Goal: Use online tool/utility: Utilize a website feature to perform a specific function

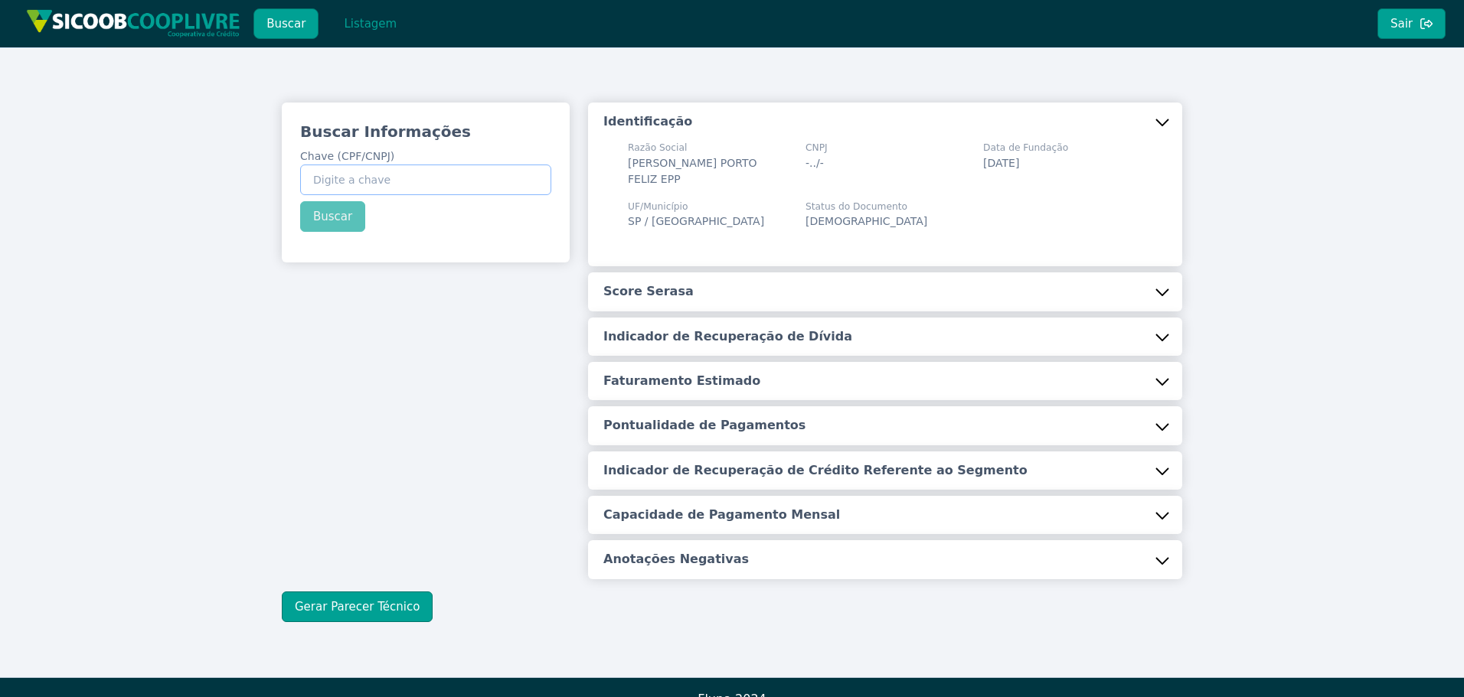
click at [384, 171] on input "Chave (CPF/CNPJ)" at bounding box center [425, 180] width 251 height 31
paste input "438.648.098-60"
type input "438.648.098-60"
click at [331, 217] on button "Buscar" at bounding box center [332, 216] width 65 height 31
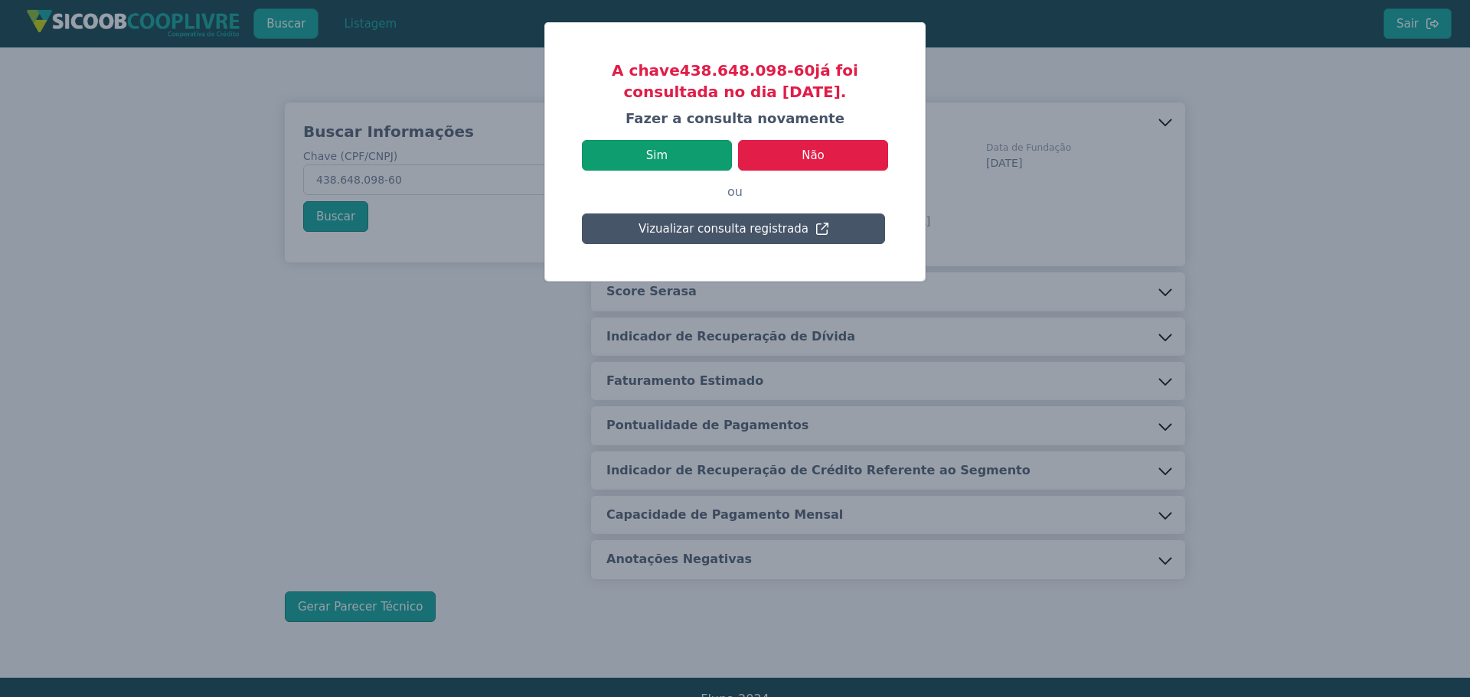
click at [663, 152] on button "Sim" at bounding box center [657, 155] width 150 height 31
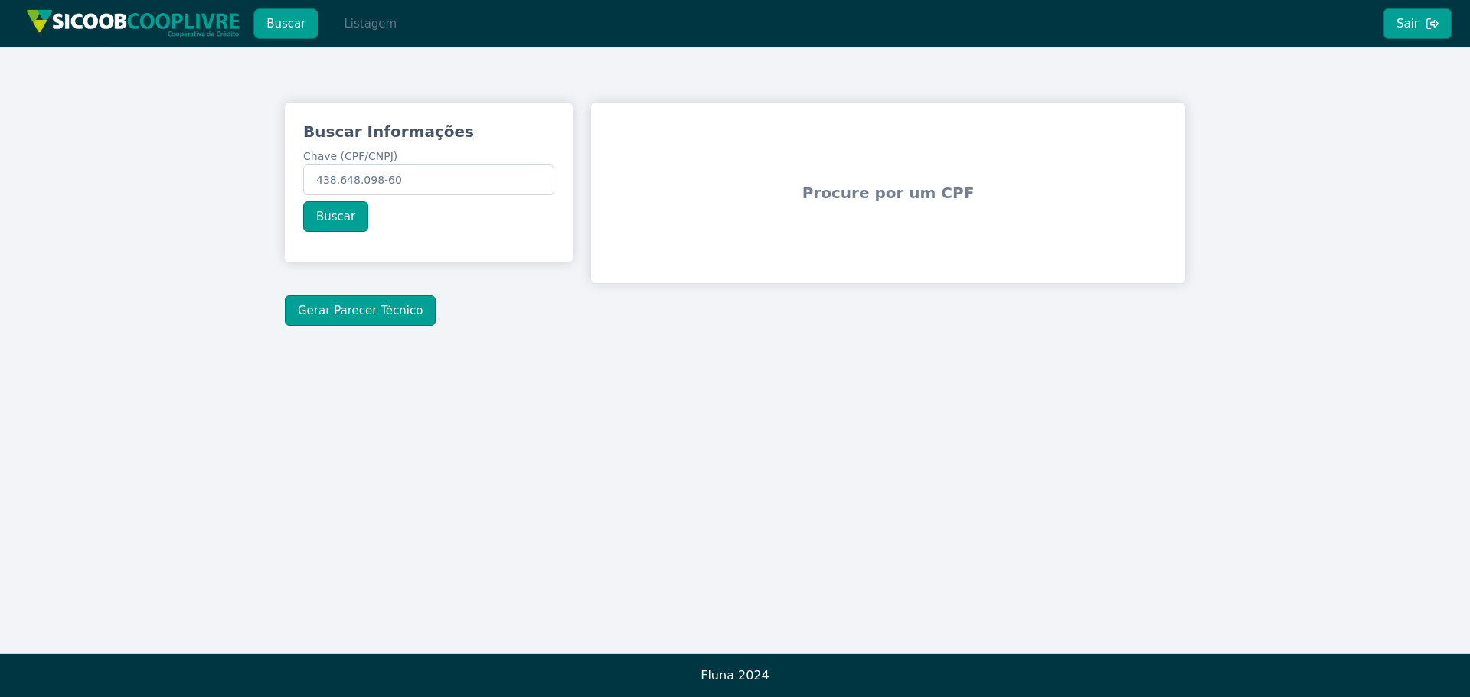
click at [361, 20] on button "Listagem" at bounding box center [370, 23] width 79 height 31
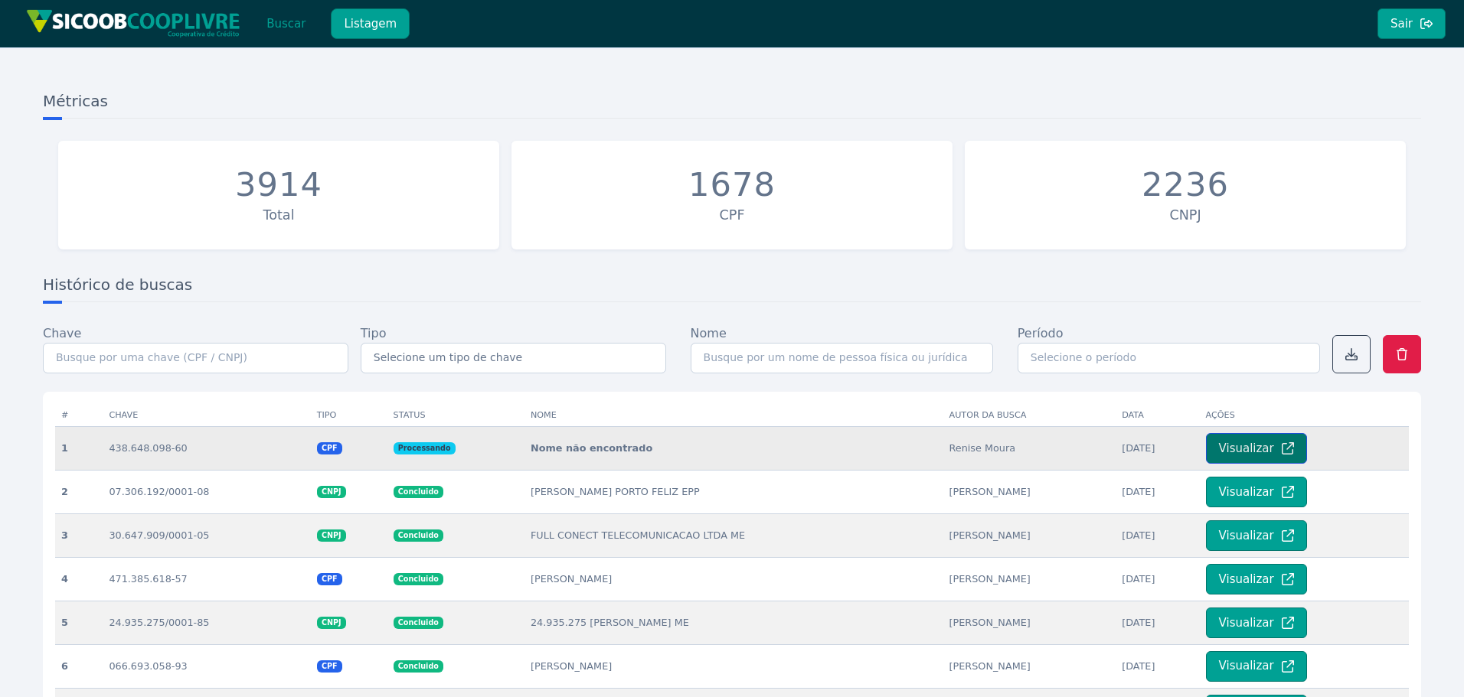
click at [1246, 443] on button "Visualizar" at bounding box center [1256, 448] width 101 height 31
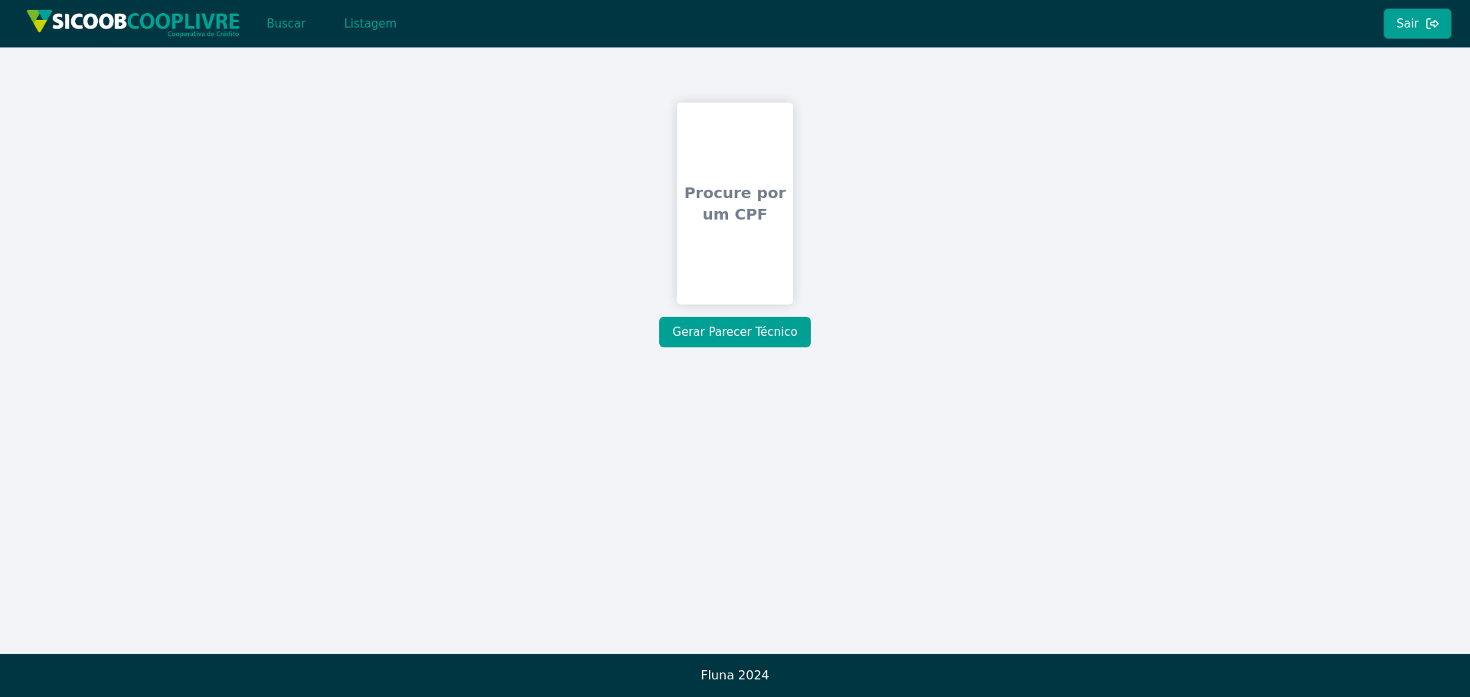
click at [751, 325] on button "Gerar Parecer Técnico" at bounding box center [734, 332] width 151 height 31
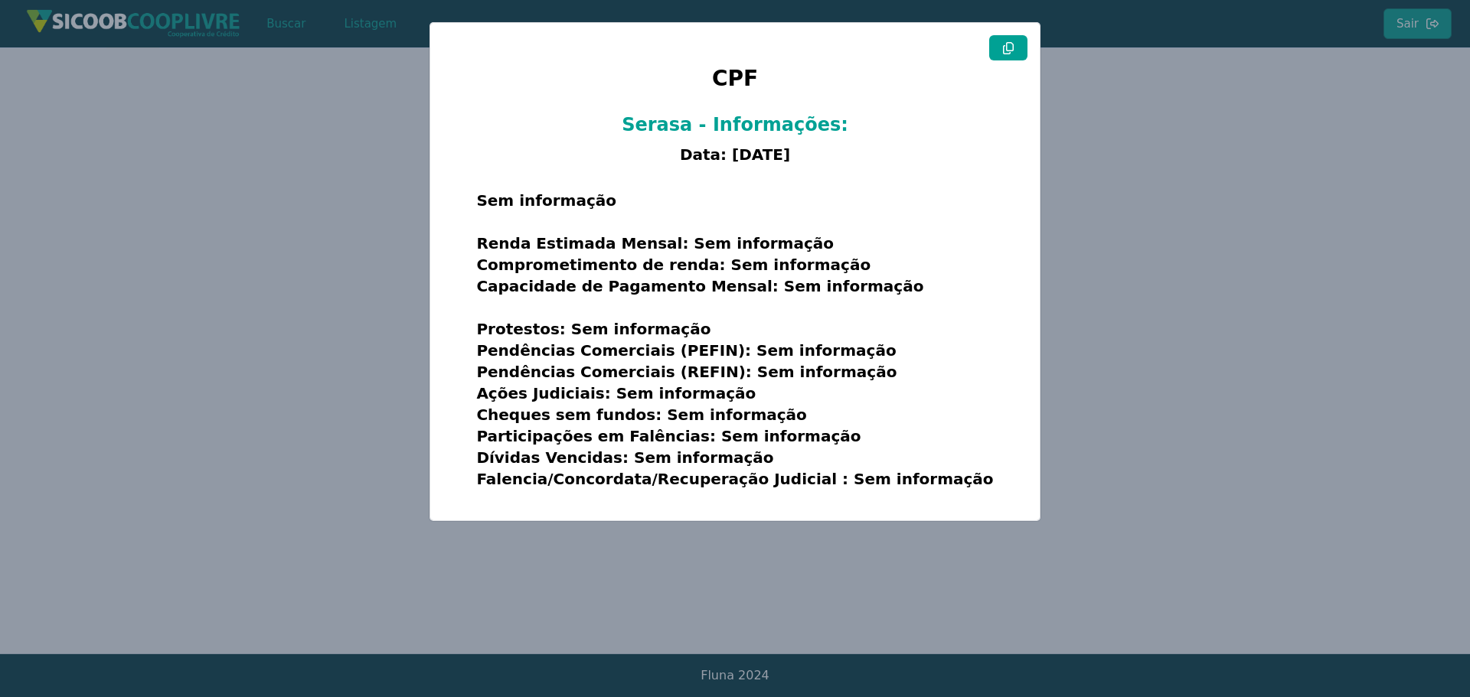
click at [419, 286] on modal-container "CPF Serasa - Informações: Data: [DATE] Sem informação Renda Estimada Mensal: Se…" at bounding box center [735, 348] width 1470 height 697
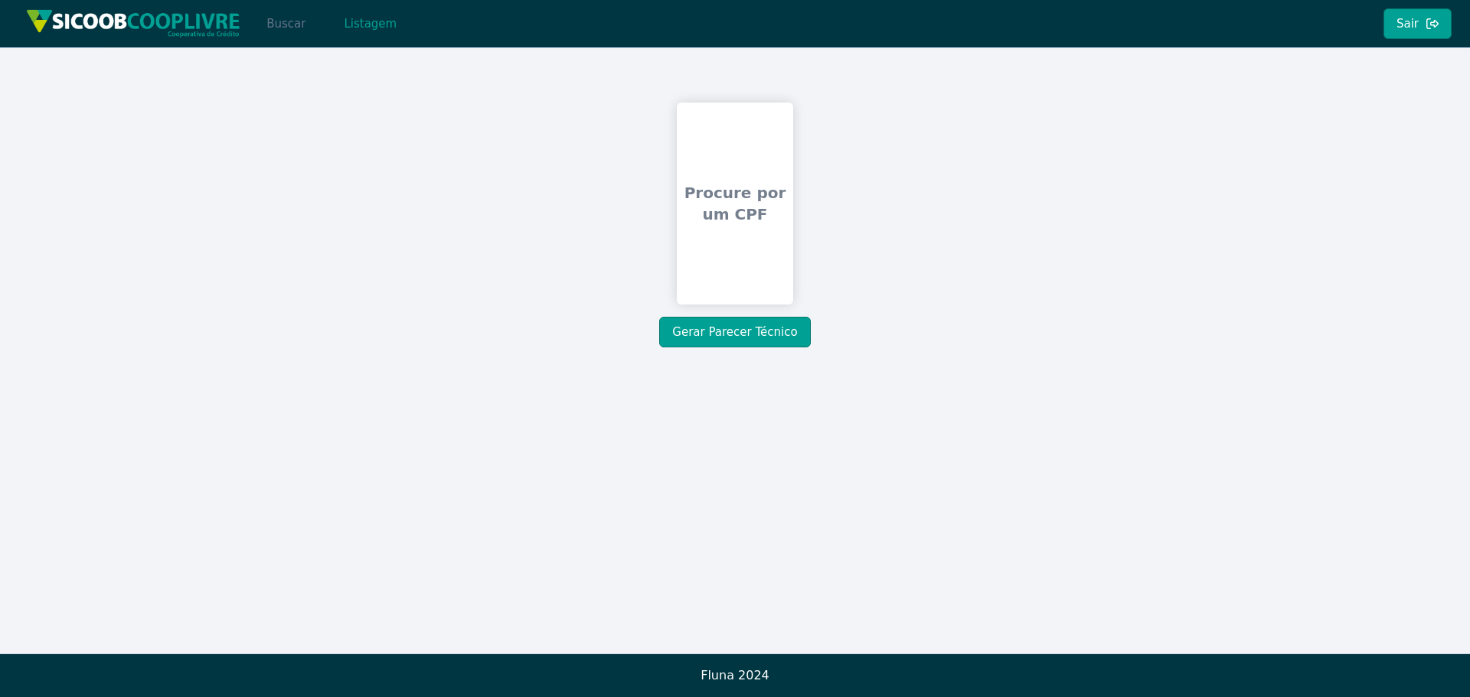
click at [280, 24] on button "Buscar" at bounding box center [285, 23] width 65 height 31
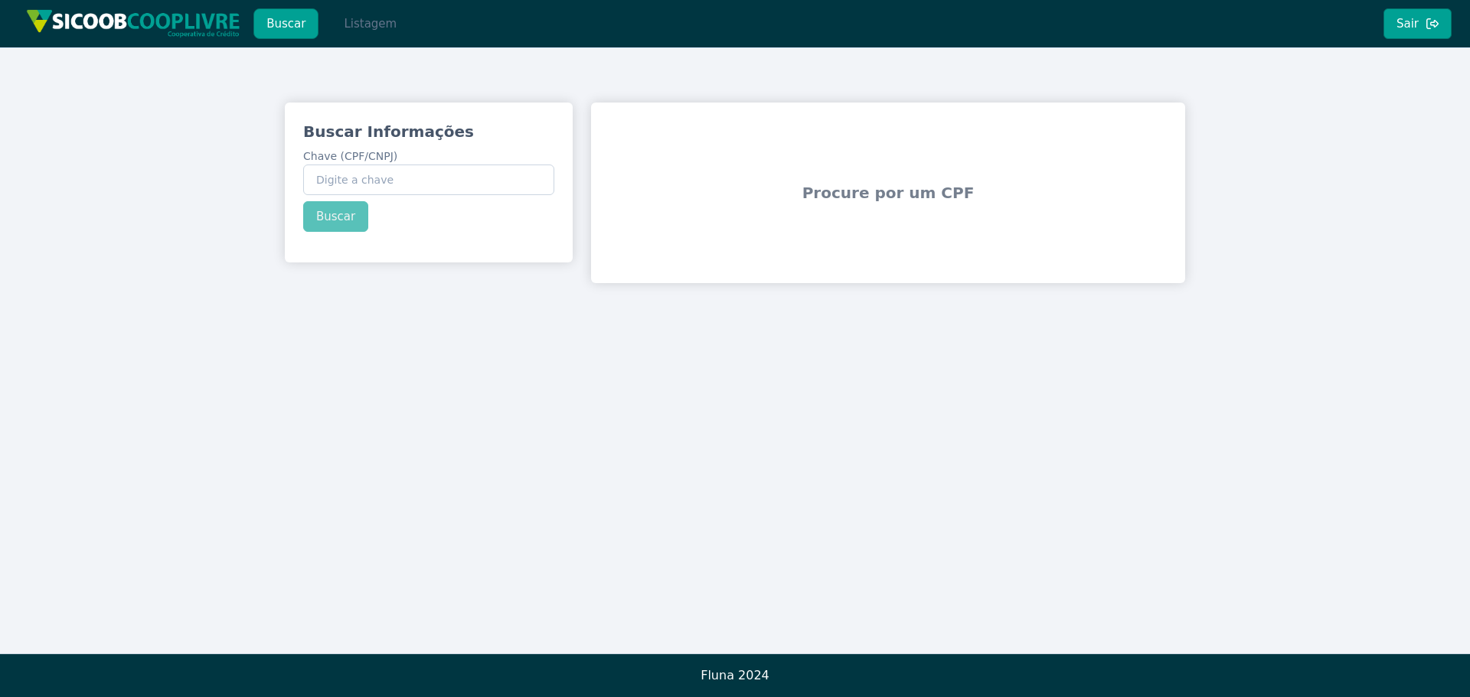
click at [364, 28] on button "Listagem" at bounding box center [370, 23] width 79 height 31
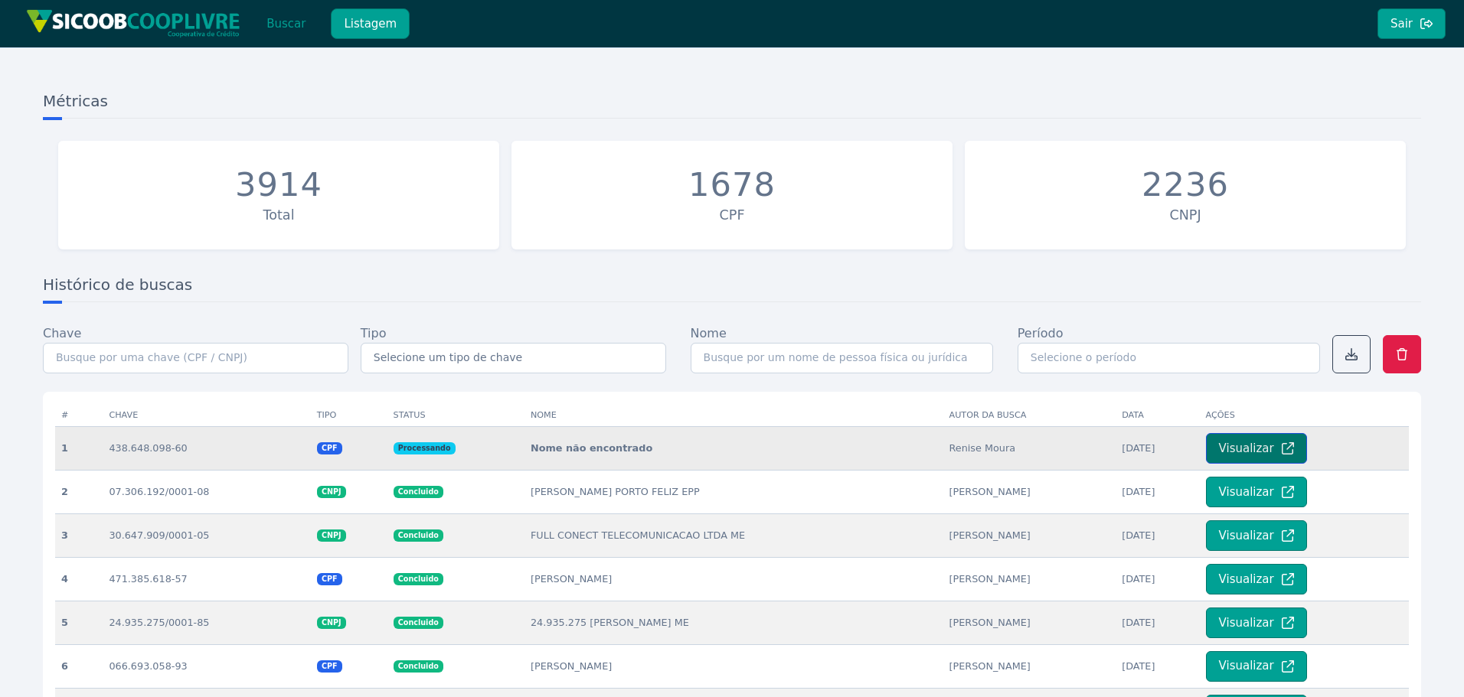
click at [1241, 451] on button "Visualizar" at bounding box center [1256, 448] width 101 height 31
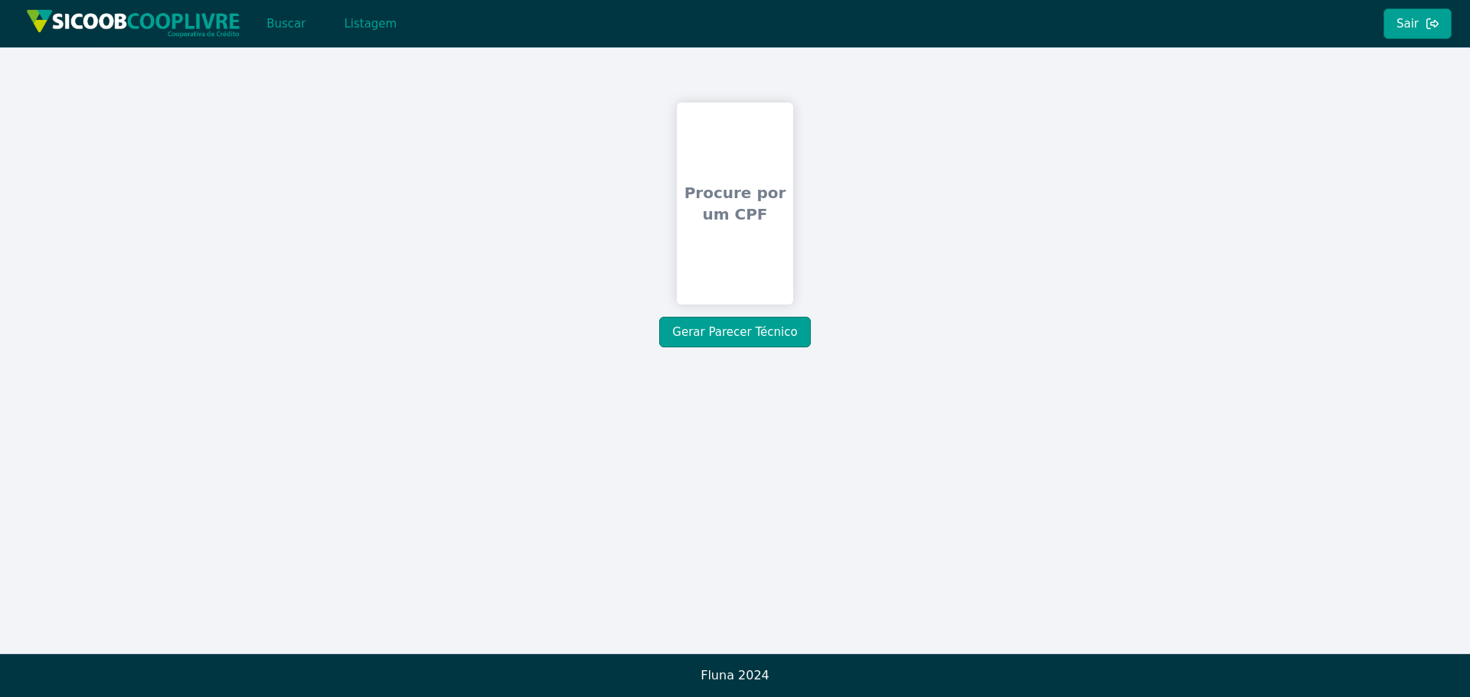
click at [742, 205] on span "Procure por um CPF" at bounding box center [735, 203] width 104 height 116
click at [750, 332] on button "Gerar Parecer Técnico" at bounding box center [734, 332] width 151 height 31
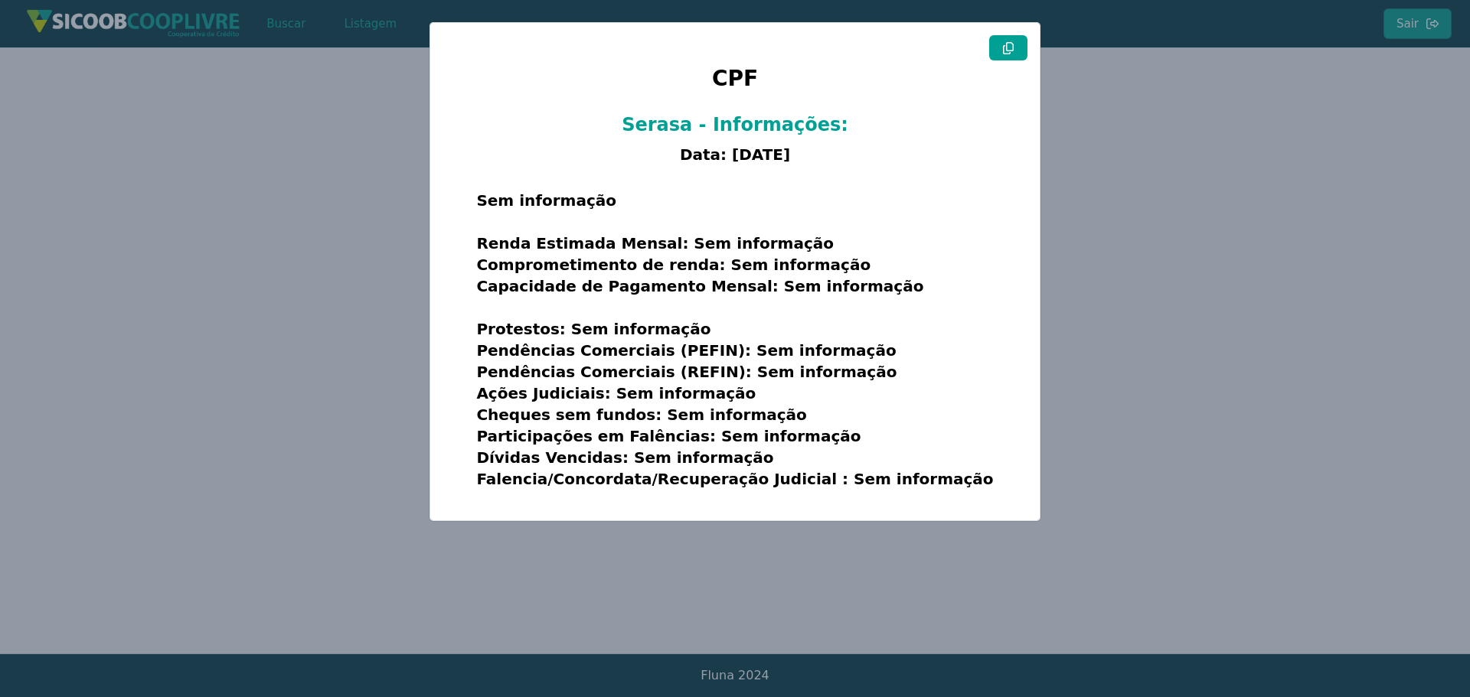
click at [371, 194] on modal-container "CPF Serasa - Informações: Data: [DATE] Sem informação Renda Estimada Mensal: Se…" at bounding box center [735, 348] width 1470 height 697
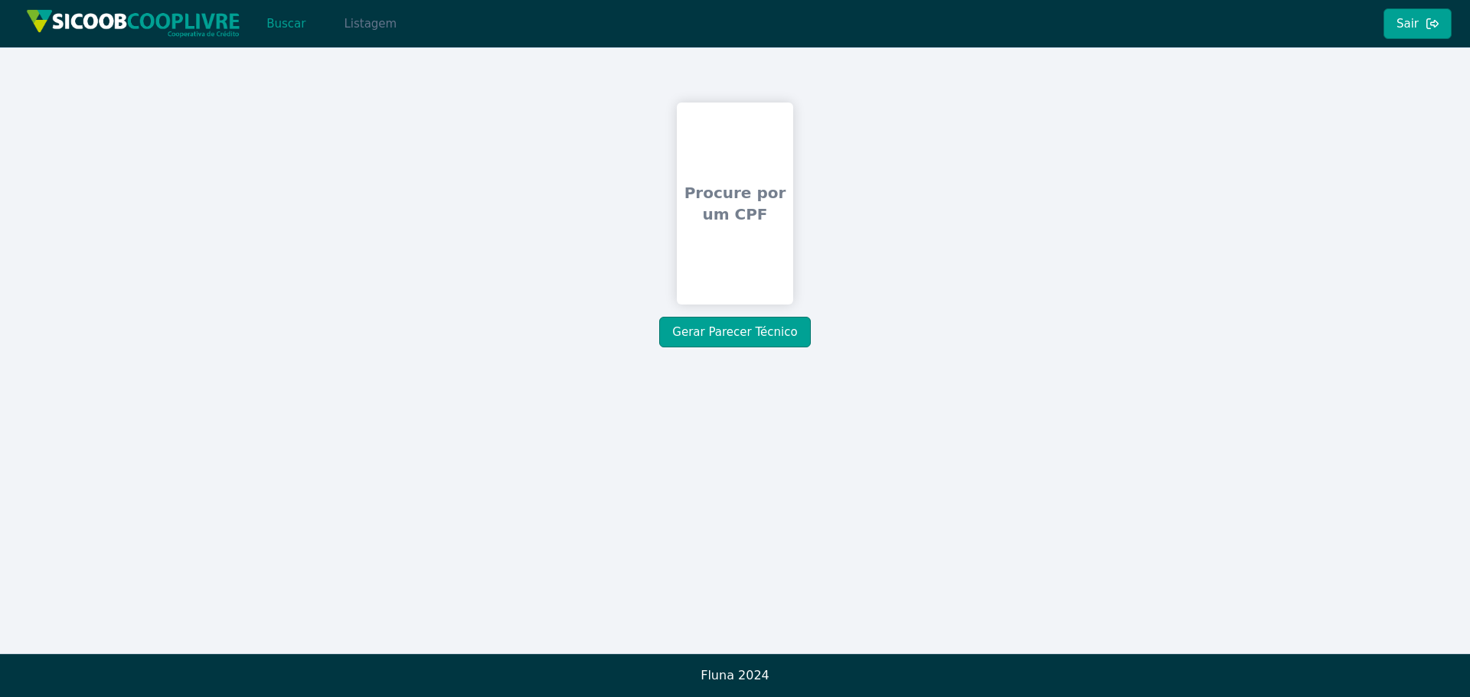
click at [373, 21] on button "Listagem" at bounding box center [370, 23] width 79 height 31
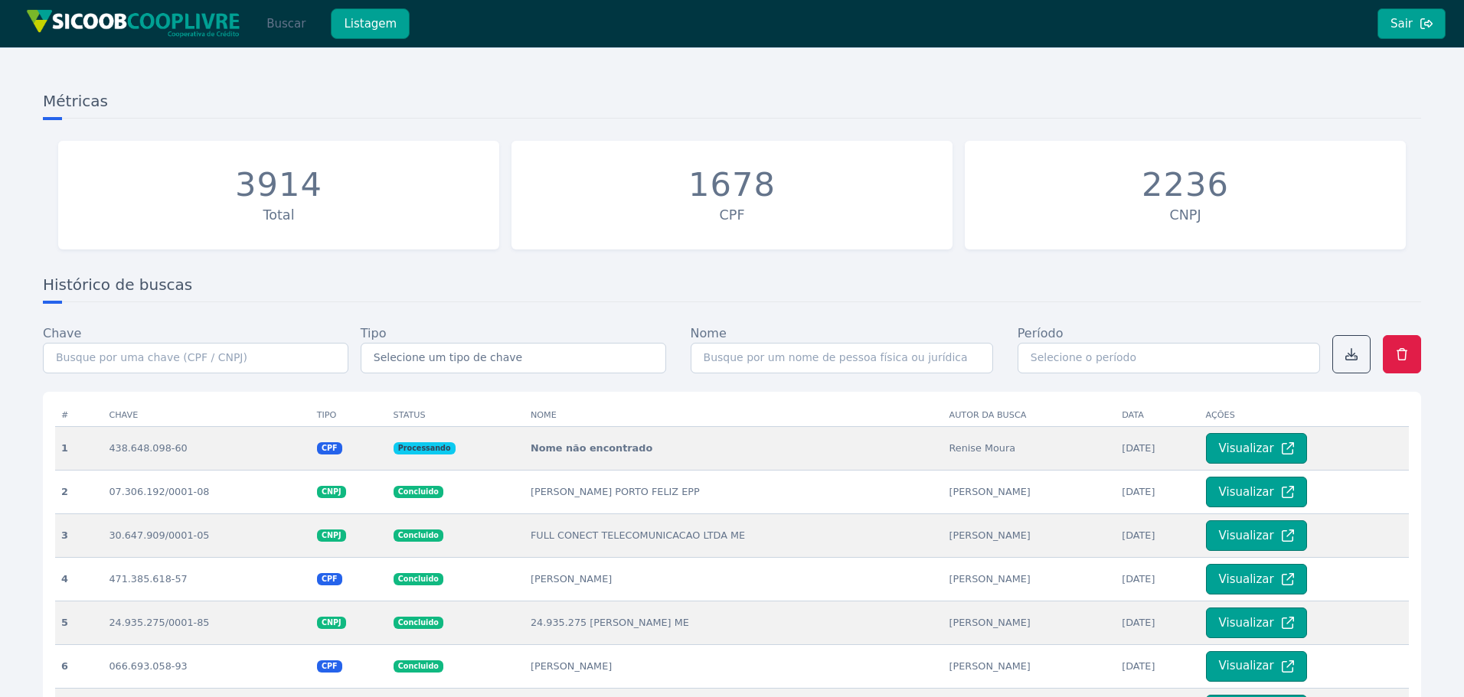
click at [292, 24] on button "Buscar" at bounding box center [285, 23] width 65 height 31
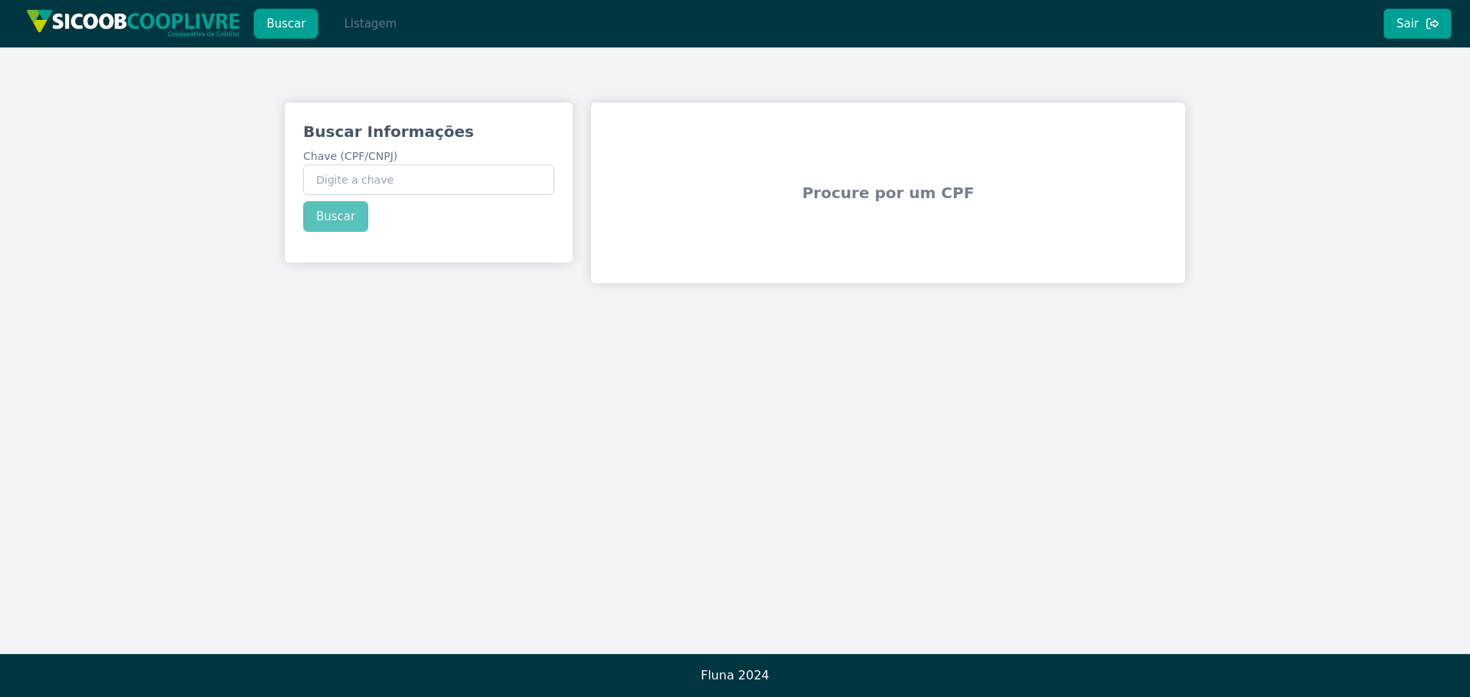
click at [374, 22] on button "Listagem" at bounding box center [370, 23] width 79 height 31
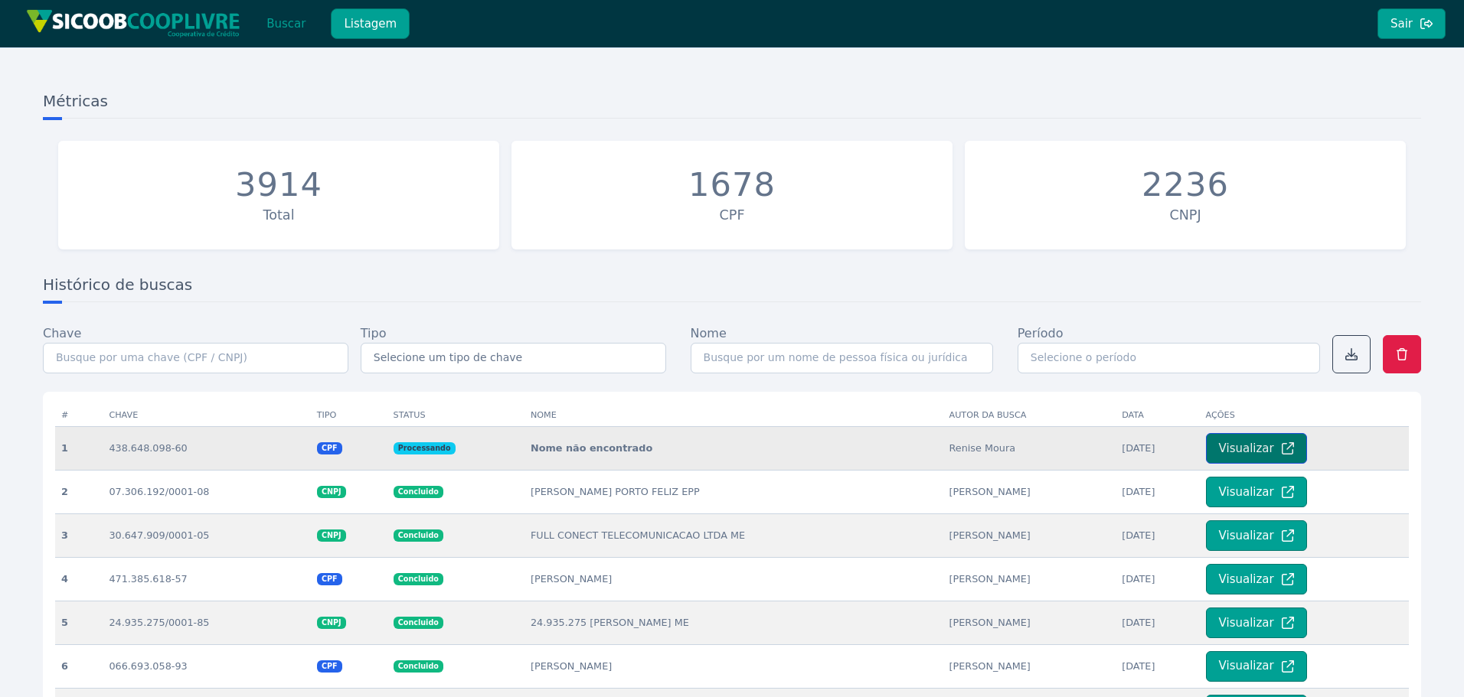
click at [1243, 449] on button "Visualizar" at bounding box center [1256, 448] width 101 height 31
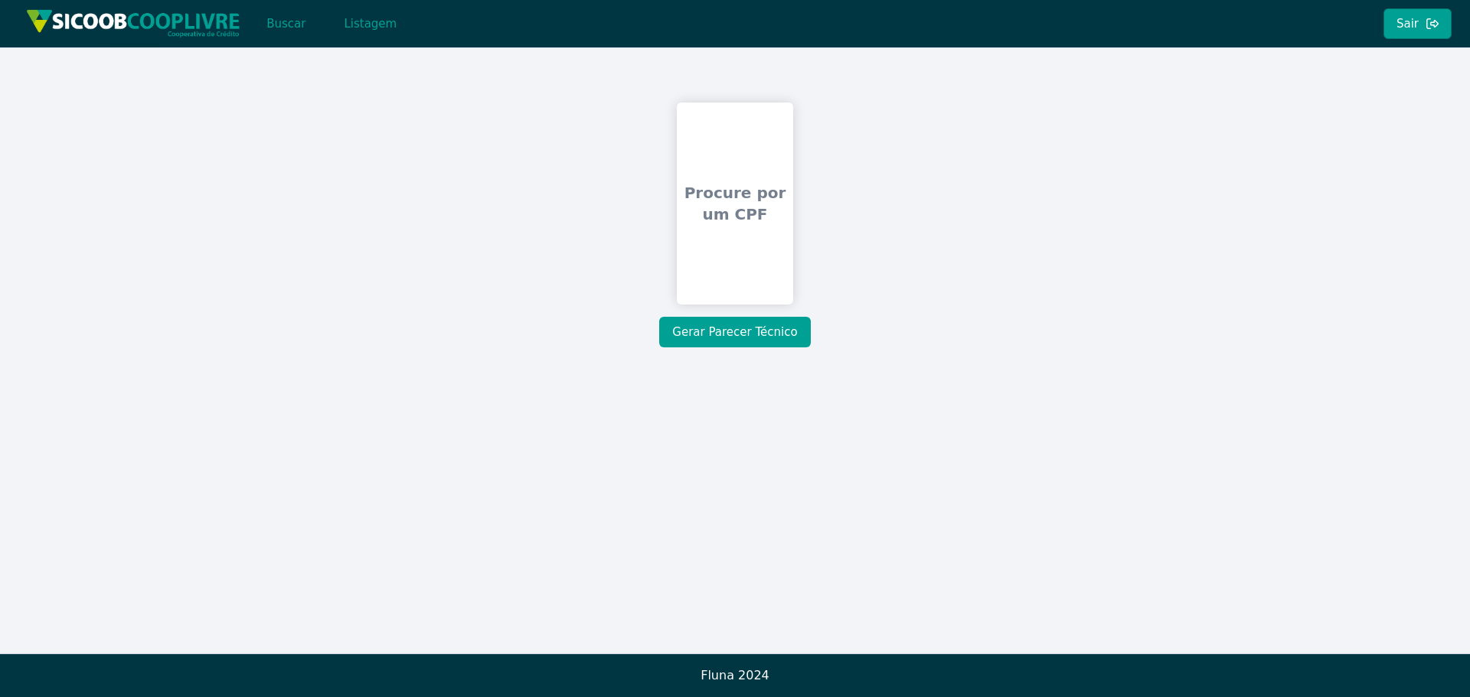
click at [730, 331] on button "Gerar Parecer Técnico" at bounding box center [734, 332] width 151 height 31
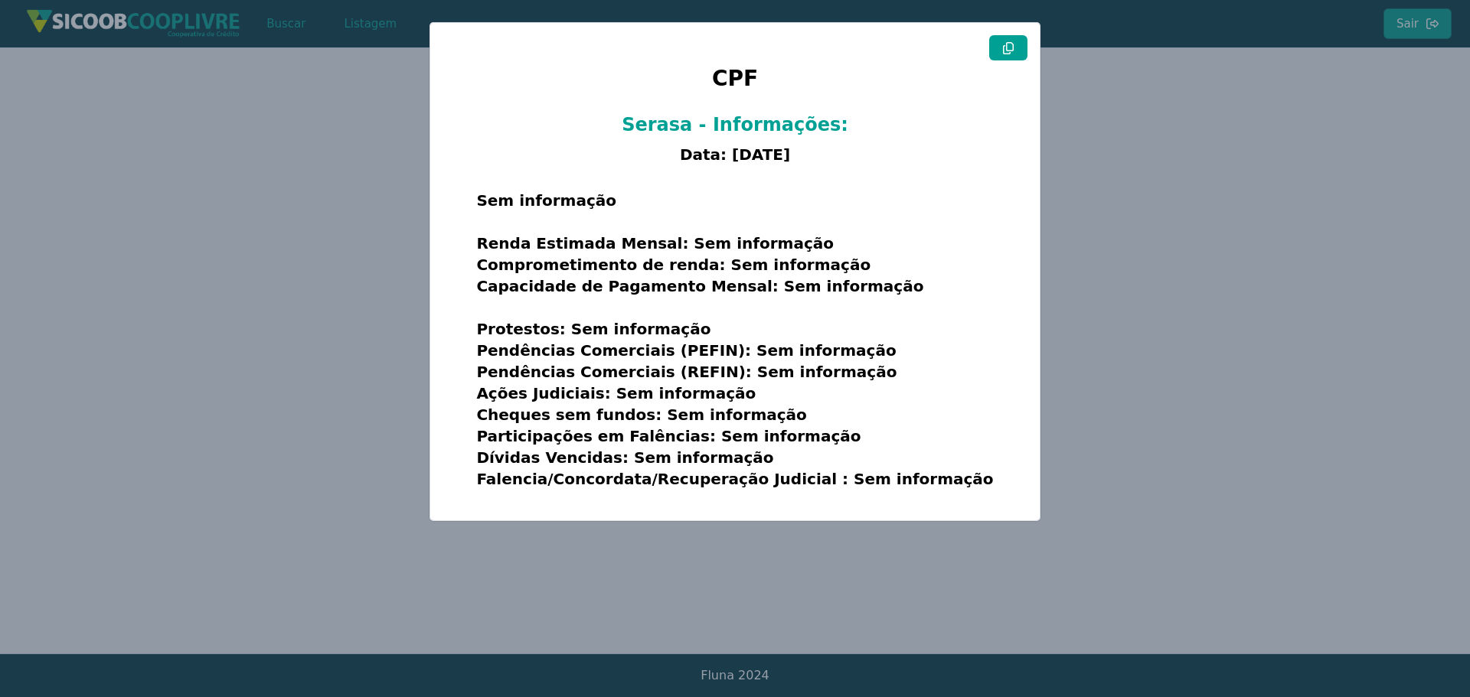
click at [262, 272] on modal-container "CPF Serasa - Informações: Data: [DATE] Sem informação Renda Estimada Mensal: Se…" at bounding box center [735, 348] width 1470 height 697
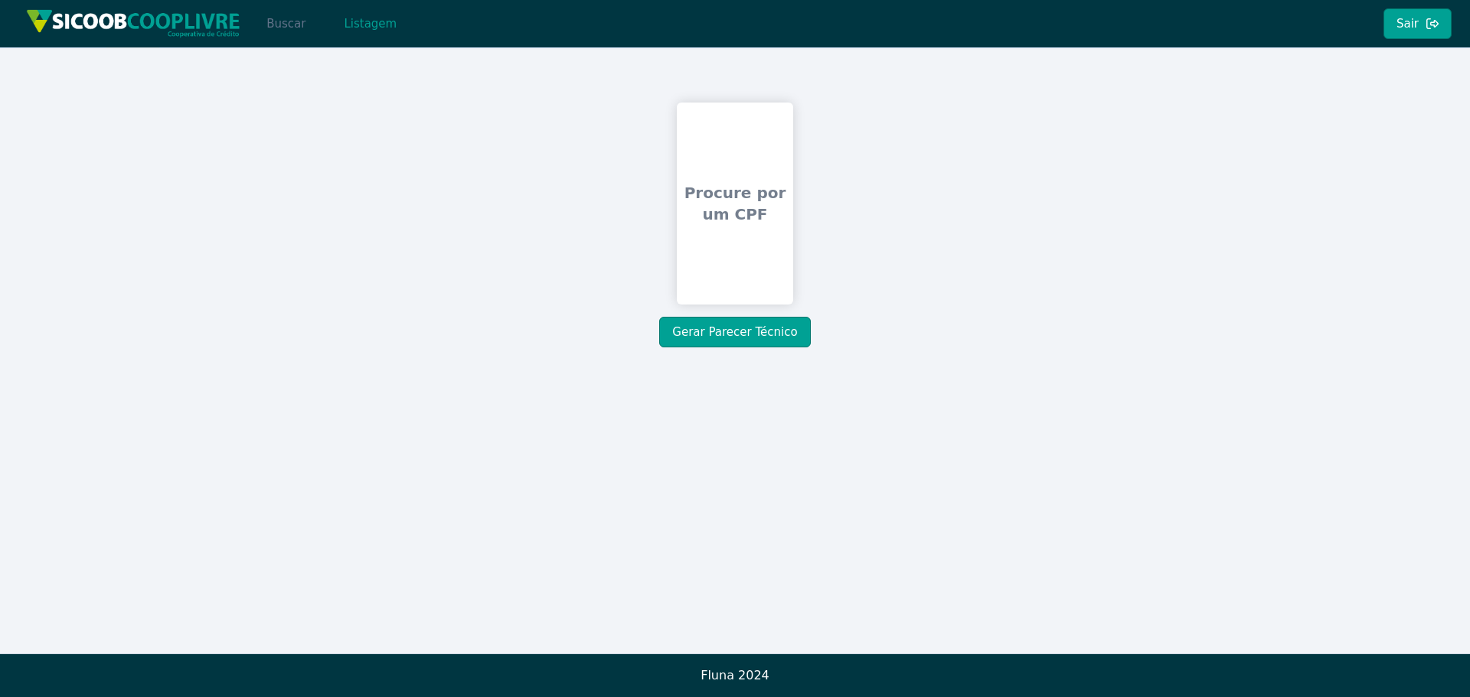
click at [279, 21] on button "Buscar" at bounding box center [285, 23] width 65 height 31
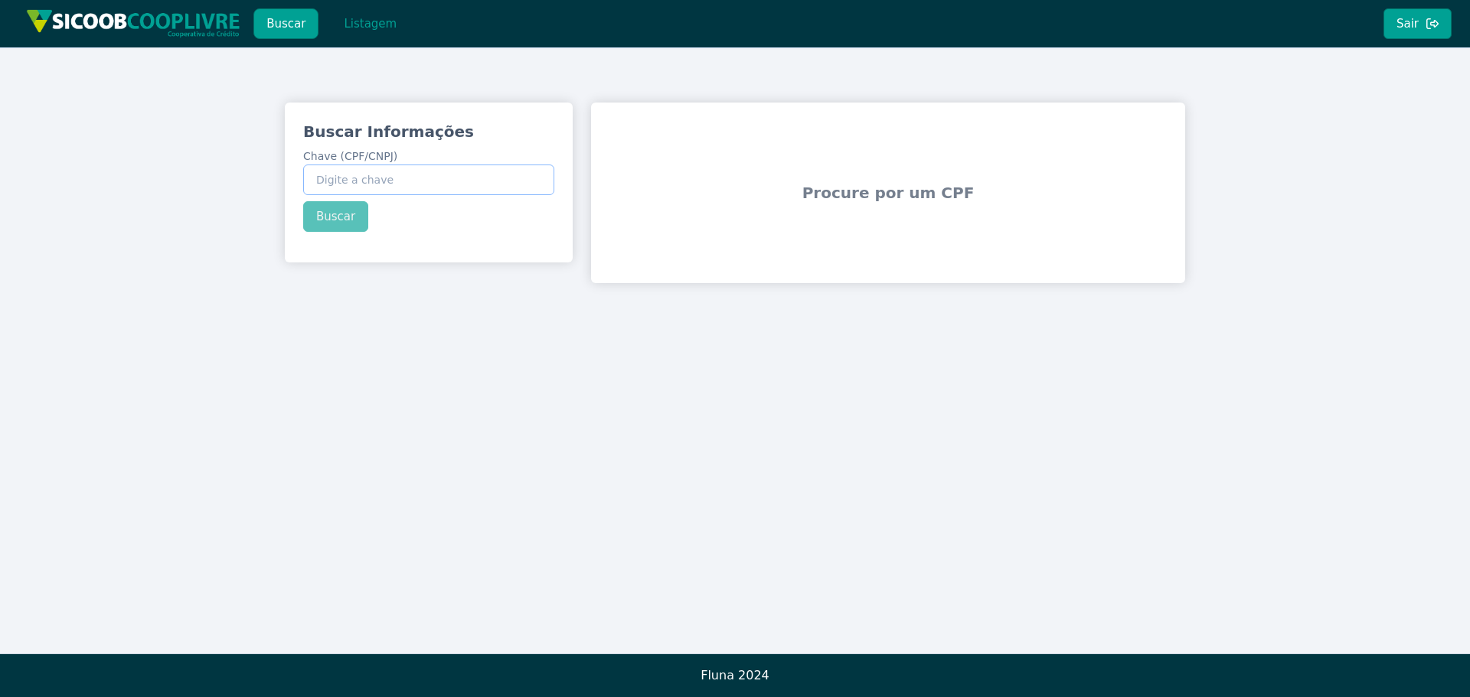
click at [431, 175] on input "Chave (CPF/CNPJ)" at bounding box center [428, 180] width 251 height 31
paste input "438.648.098-60"
type input "438.648.098-60"
click at [335, 218] on button "Buscar" at bounding box center [335, 216] width 65 height 31
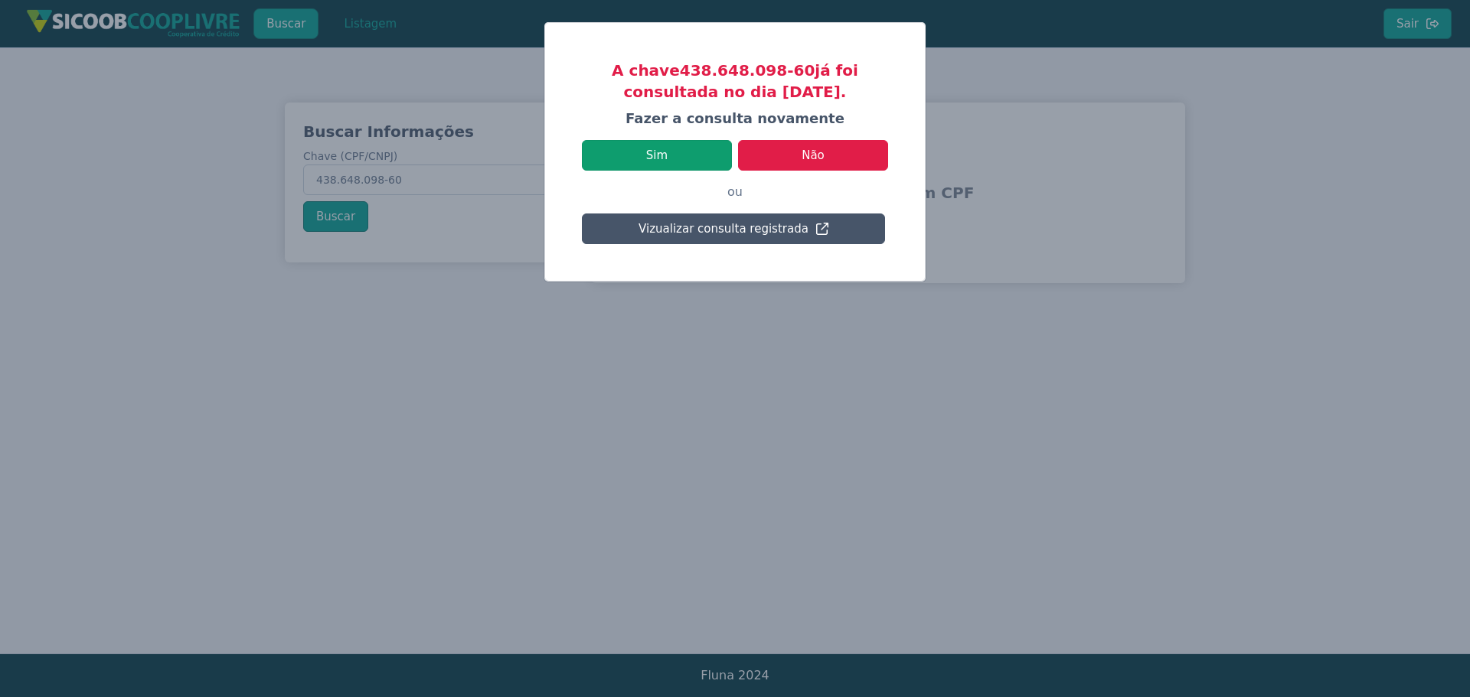
click at [658, 151] on button "Sim" at bounding box center [657, 155] width 150 height 31
click at [584, 397] on modal-container "A chave 438.648.098-60 já foi consultada no dia [DATE]. [PERSON_NAME] a consult…" at bounding box center [735, 348] width 1470 height 697
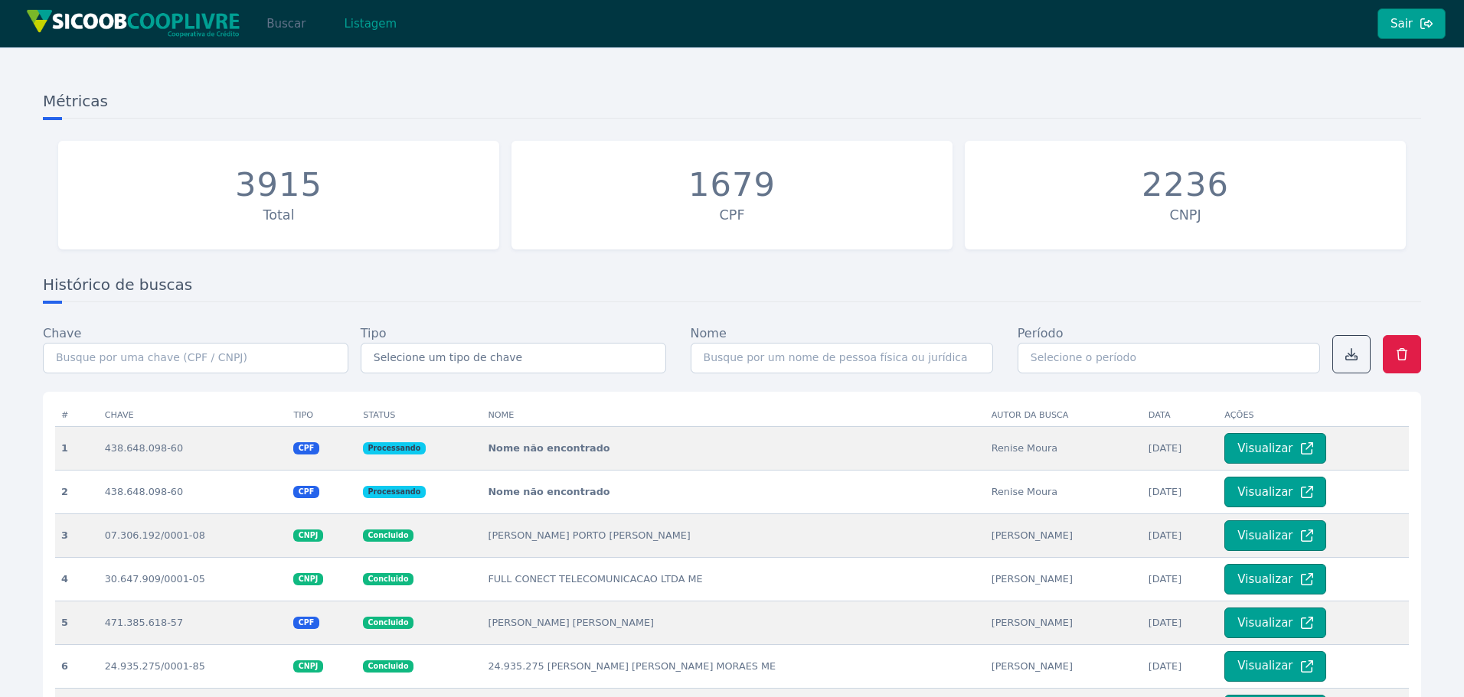
click at [289, 27] on button "Buscar" at bounding box center [285, 23] width 65 height 31
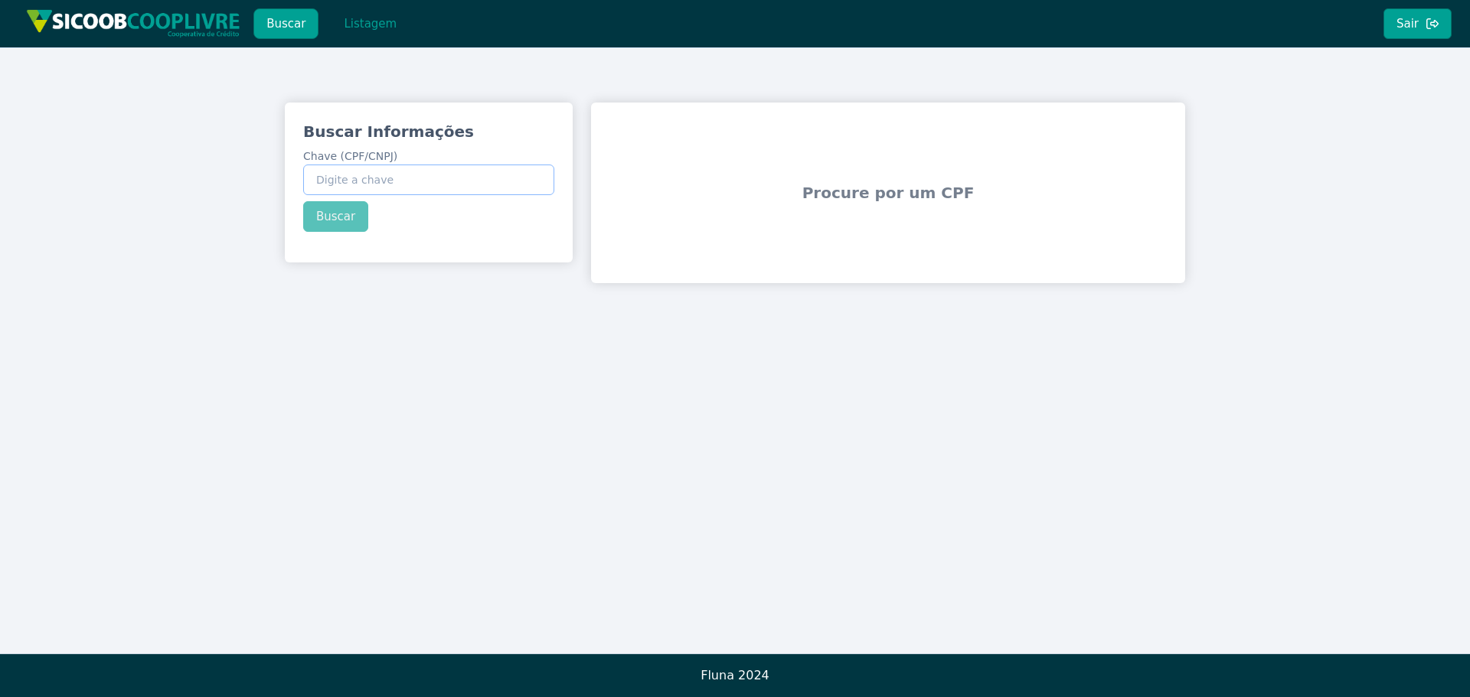
click at [401, 175] on input "Chave (CPF/CNPJ)" at bounding box center [428, 180] width 251 height 31
paste input "438.648.098-60"
type input "438.648.098-60"
click at [329, 218] on button "Buscar" at bounding box center [335, 216] width 65 height 31
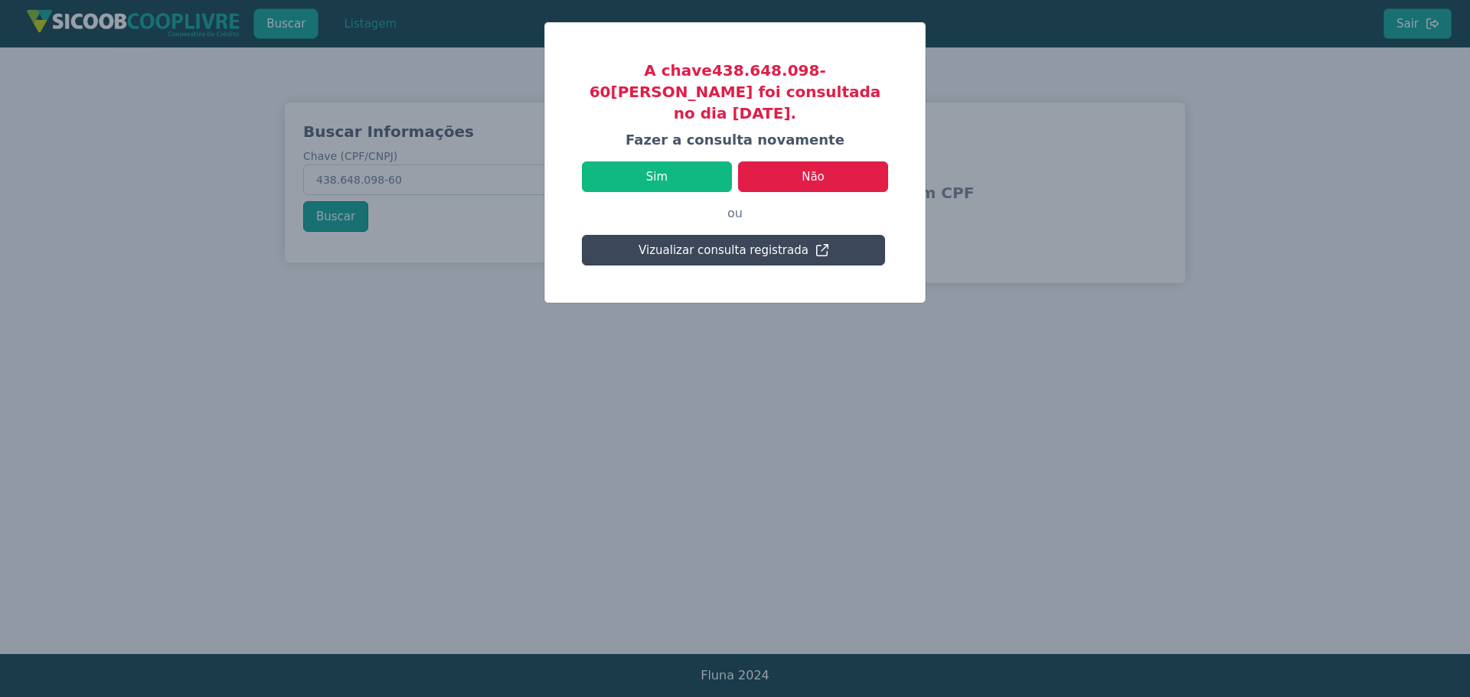
click at [720, 235] on button "Vizualizar consulta registrada" at bounding box center [733, 250] width 303 height 31
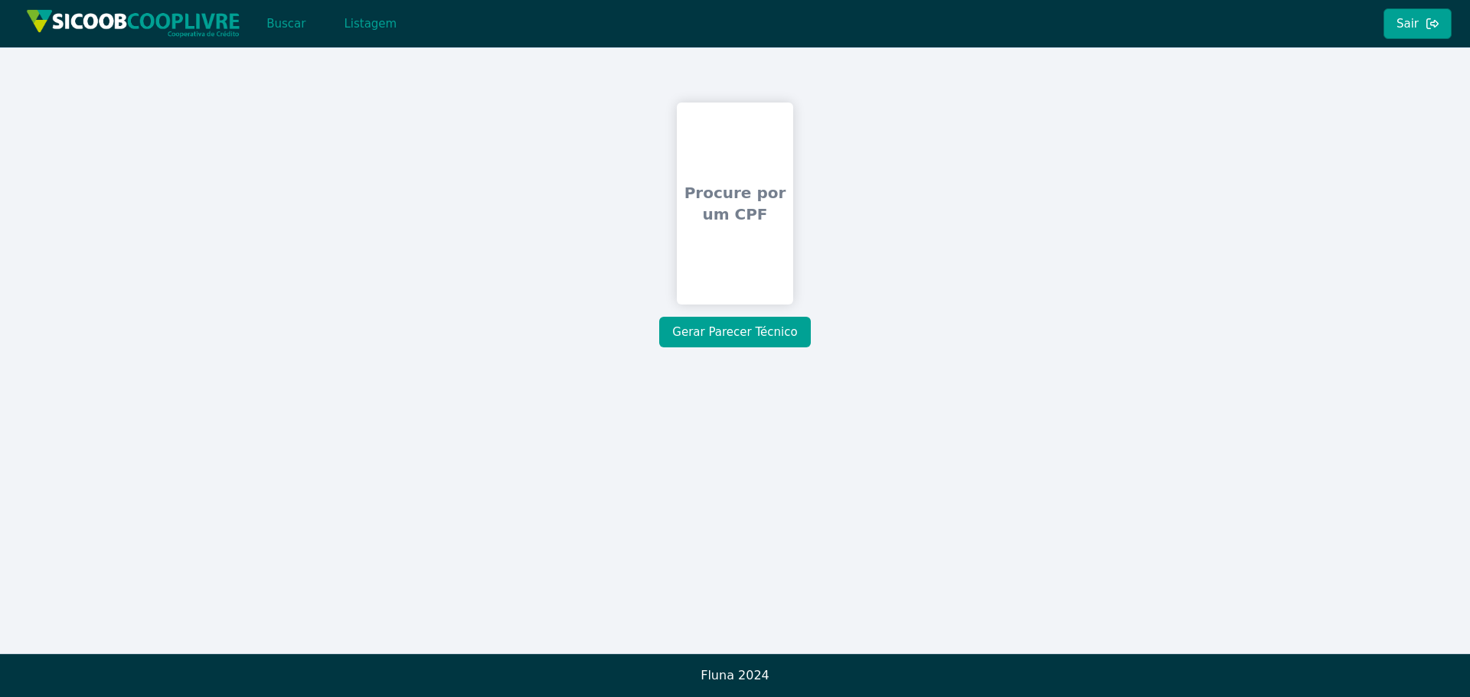
click at [731, 328] on button "Gerar Parecer Técnico" at bounding box center [734, 332] width 151 height 31
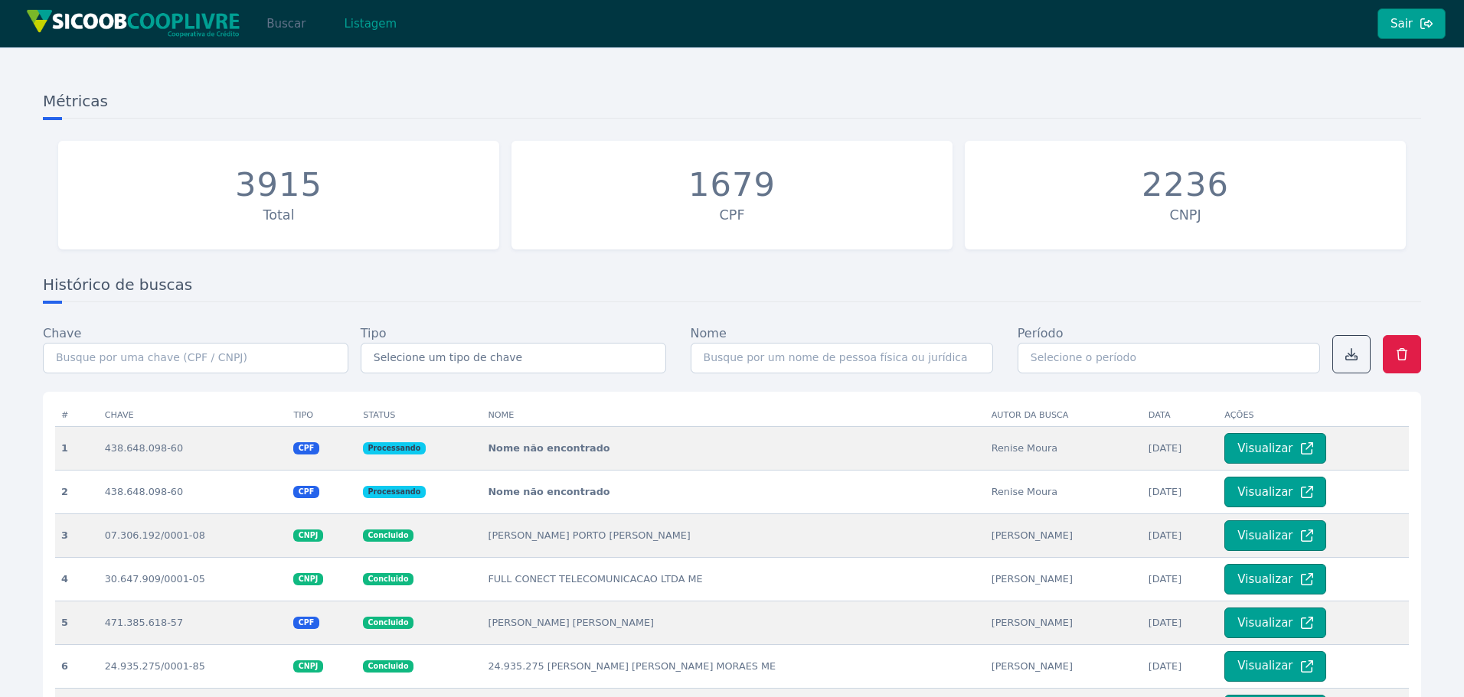
click at [287, 28] on button "Buscar" at bounding box center [285, 23] width 65 height 31
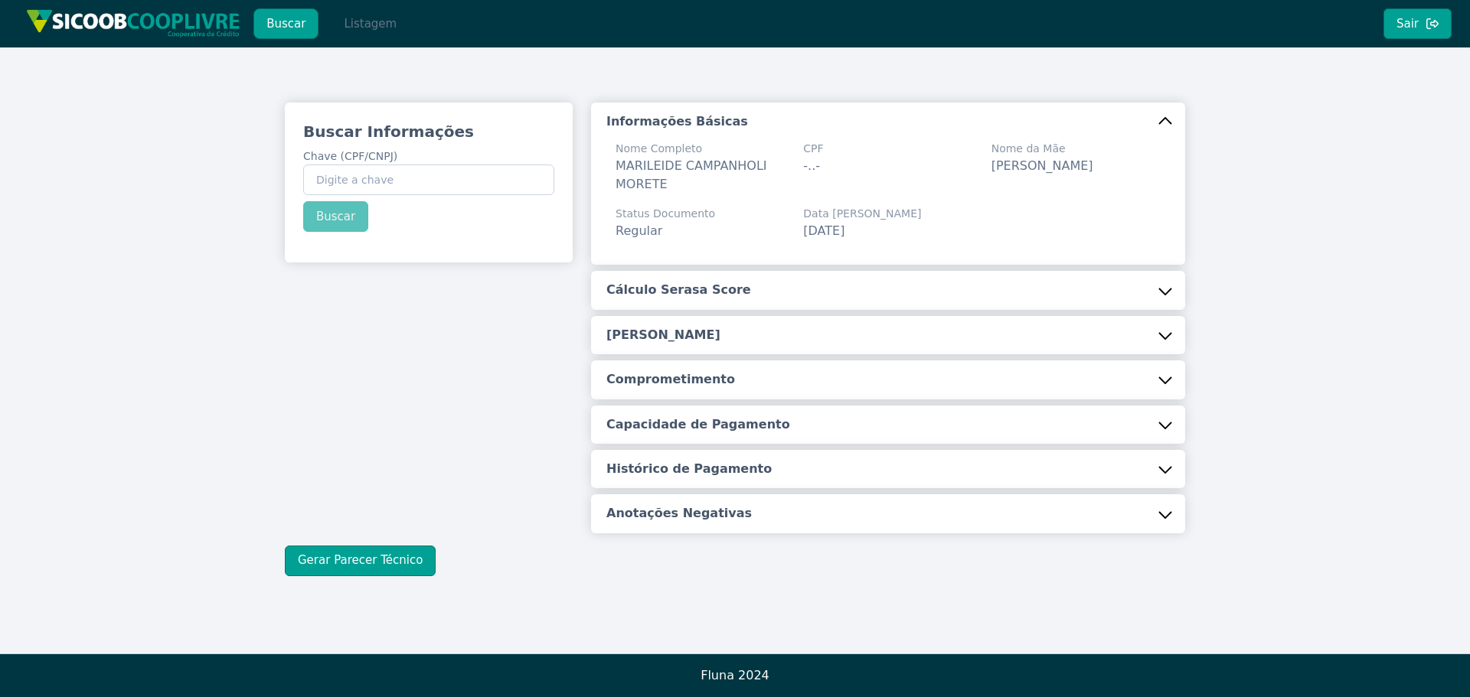
click at [367, 24] on button "Listagem" at bounding box center [370, 23] width 79 height 31
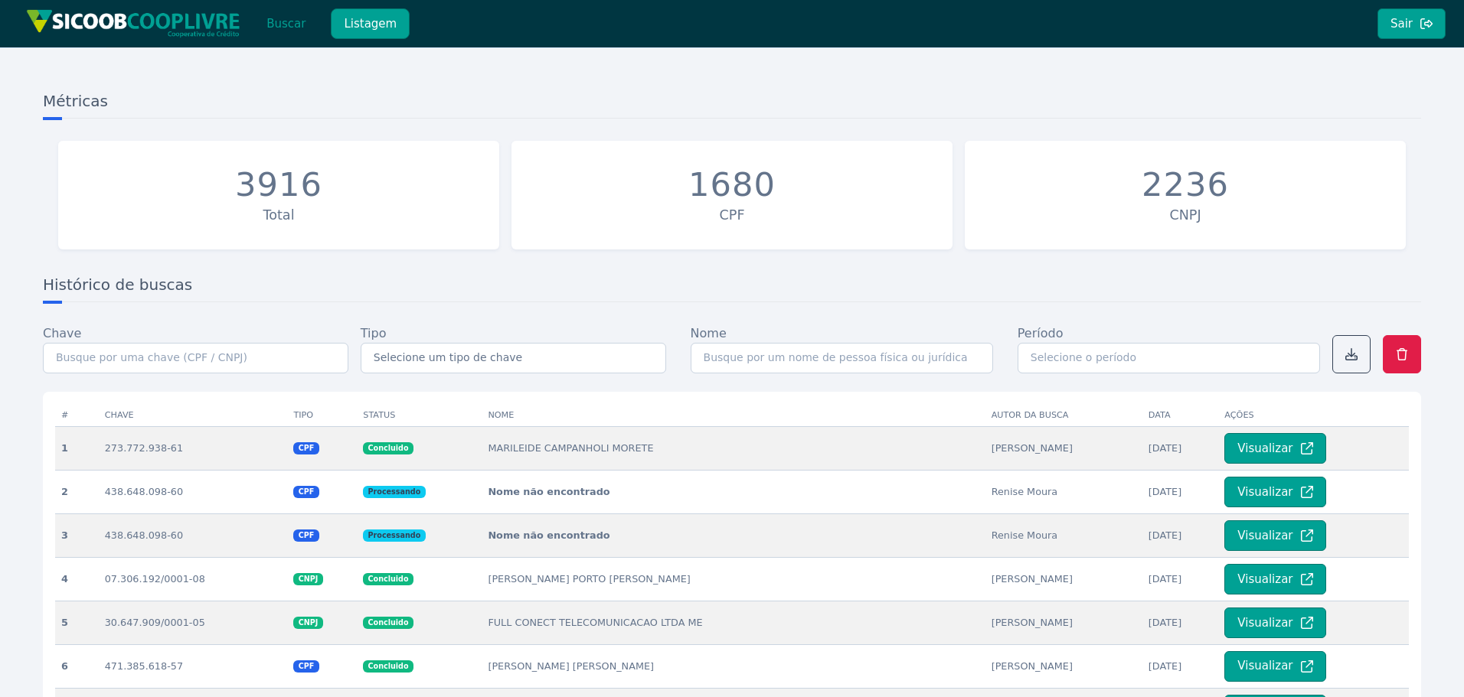
click at [364, 20] on button "Listagem" at bounding box center [370, 23] width 79 height 31
click at [277, 26] on button "Buscar" at bounding box center [285, 23] width 65 height 31
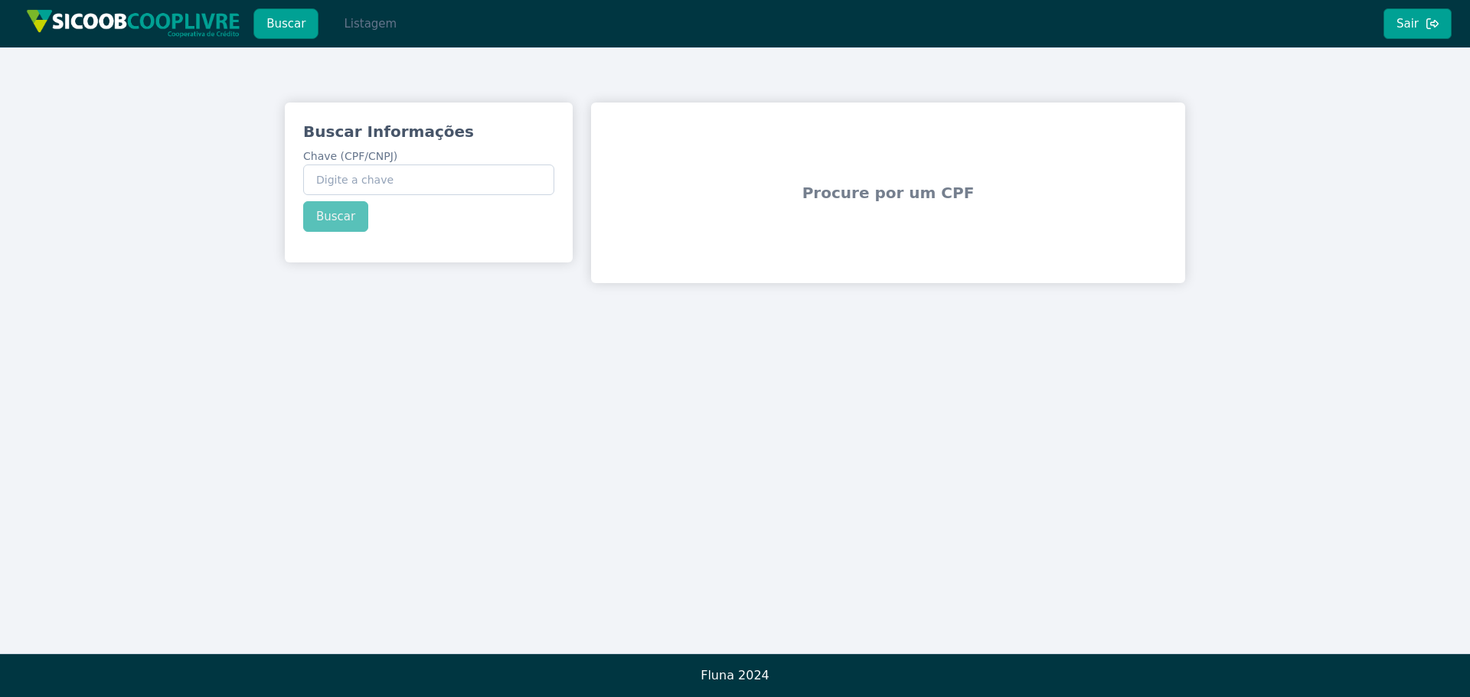
click at [374, 21] on button "Listagem" at bounding box center [370, 23] width 79 height 31
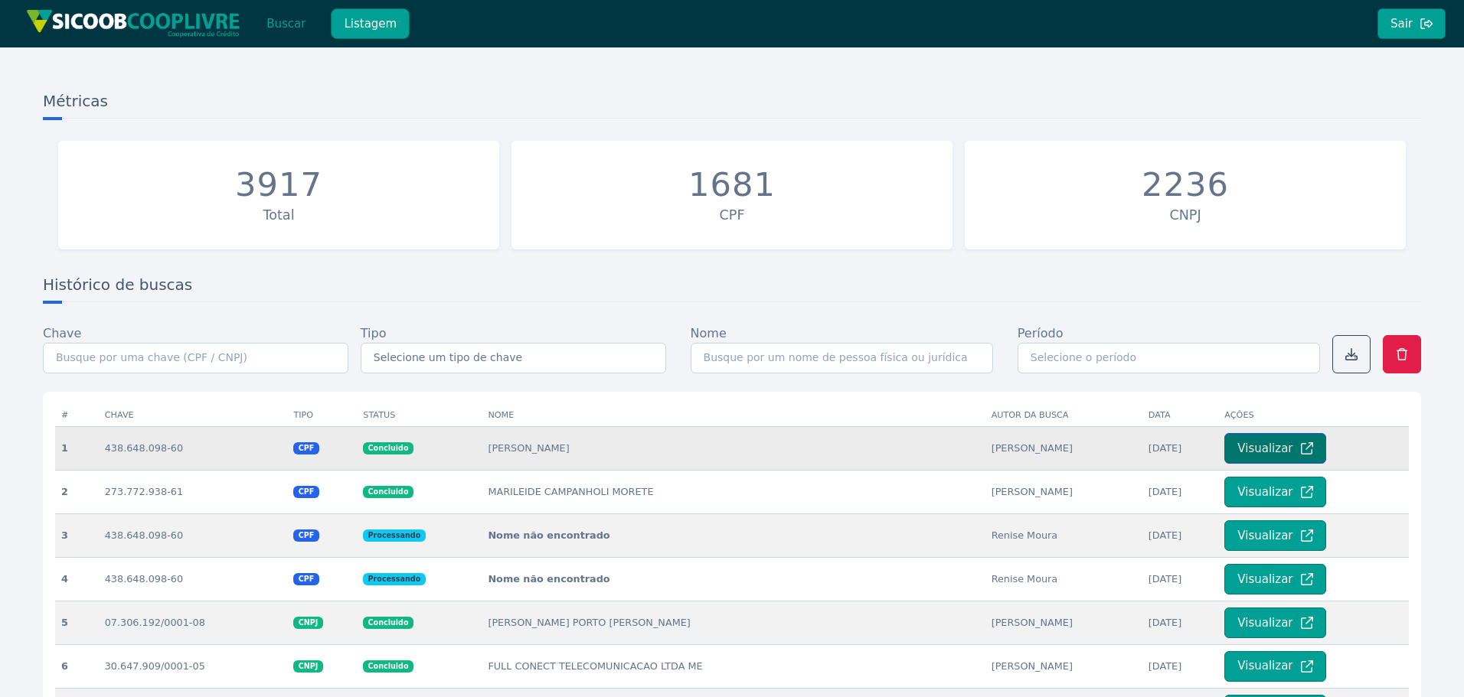
click at [1243, 444] on button "Visualizar" at bounding box center [1274, 448] width 101 height 31
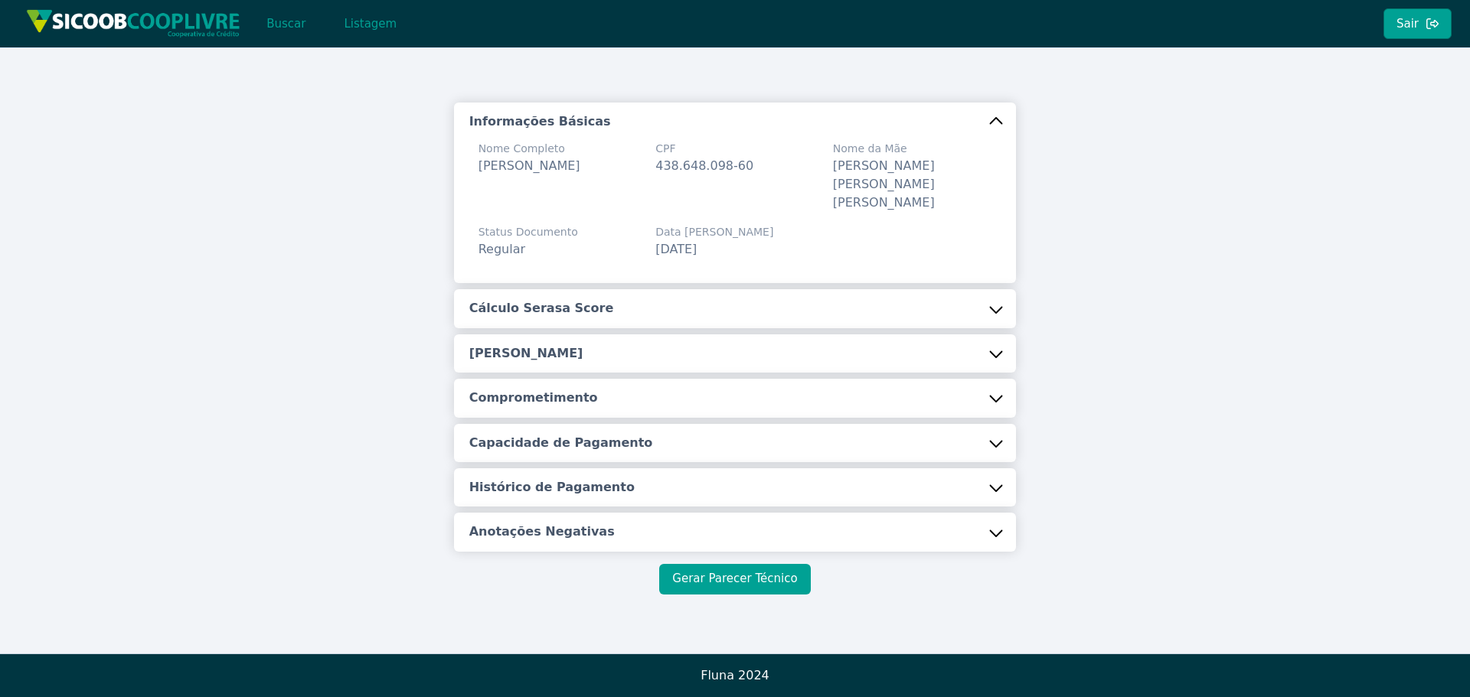
click at [746, 580] on button "Gerar Parecer Técnico" at bounding box center [734, 579] width 151 height 31
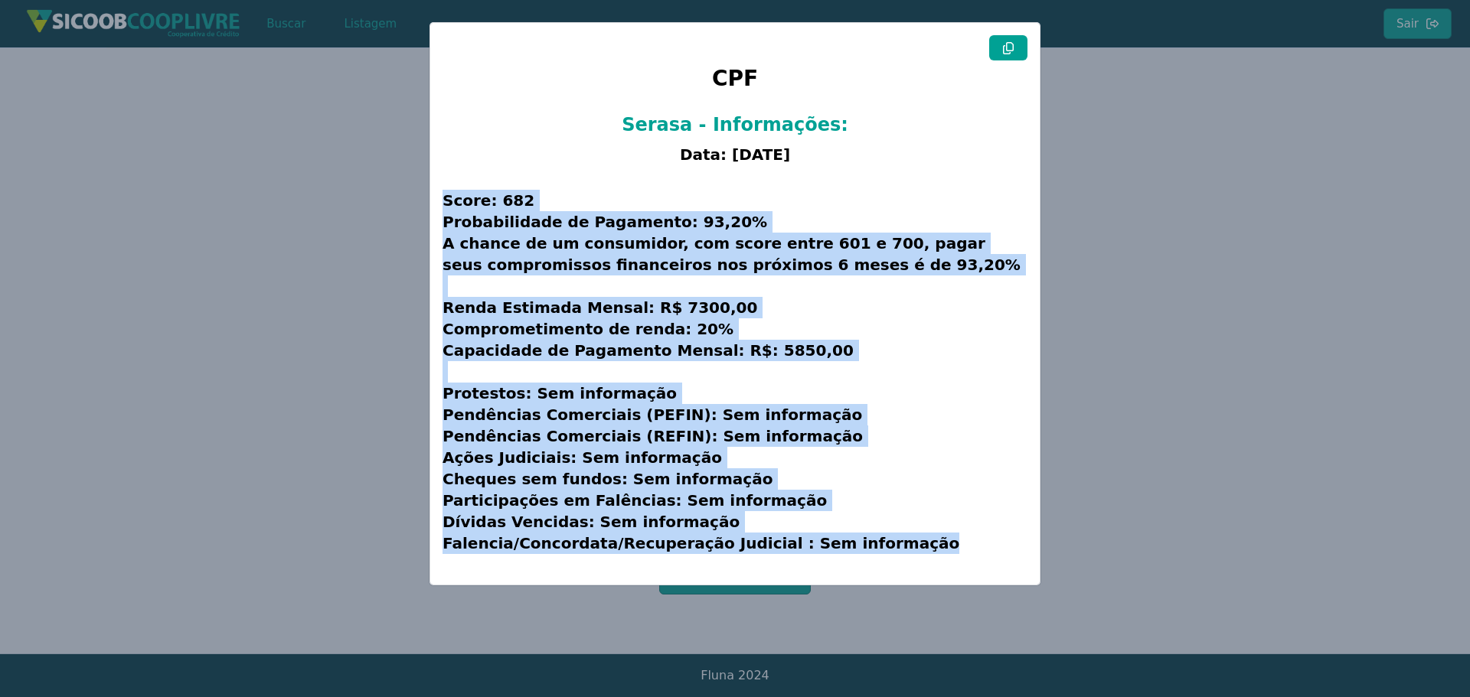
drag, startPoint x: 445, startPoint y: 194, endPoint x: 947, endPoint y: 557, distance: 619.6
click at [947, 557] on h3 "Score: 682 Probabilidade de Pagamento: 93,20% A chance de um consumidor, com sc…" at bounding box center [735, 371] width 585 height 401
copy h3 "Score: 682 Probabilidade de Pagamento: 93,20% A chance de um consumidor, com sc…"
click at [243, 247] on modal-container "CPF Serasa - Informações: Data: 13/08/2025 Score: 682 Probabilidade de Pagament…" at bounding box center [735, 348] width 1470 height 697
